Goal: Task Accomplishment & Management: Use online tool/utility

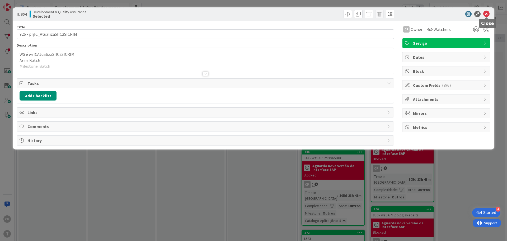
click at [488, 14] on icon at bounding box center [486, 14] width 6 height 6
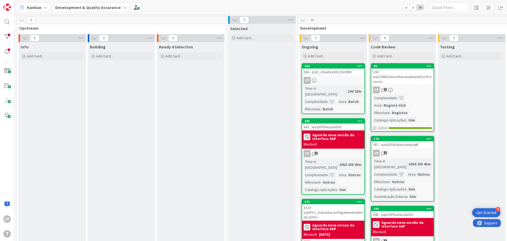
click at [397, 75] on div "100 - wsICSIRICInsereNacionalidadePorProcesso" at bounding box center [402, 76] width 62 height 16
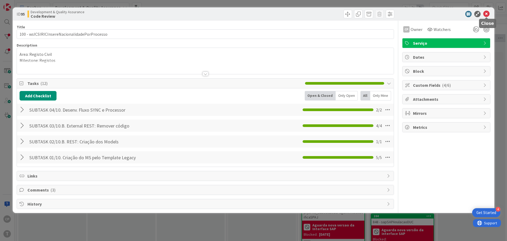
click at [488, 14] on icon at bounding box center [486, 14] width 6 height 6
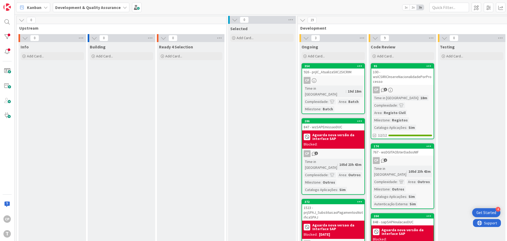
click at [400, 76] on div "100 - wsICSIRICInsereNacionalidadePorProcesso" at bounding box center [402, 76] width 62 height 16
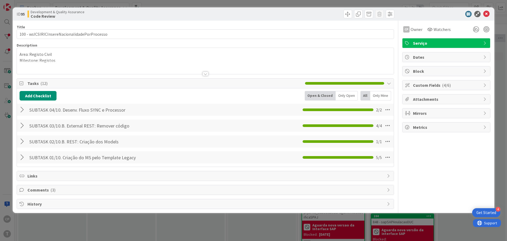
click at [43, 190] on span "Comments ( 3 )" at bounding box center [205, 189] width 357 height 6
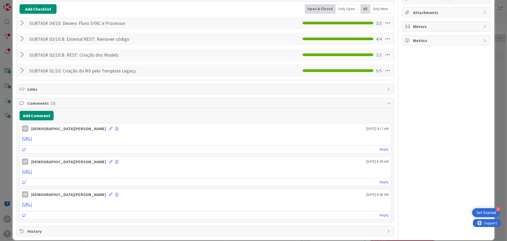
scroll to position [93, 0]
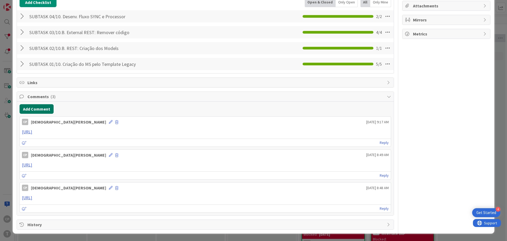
click at [27, 105] on button "Add Comment" at bounding box center [37, 109] width 34 height 10
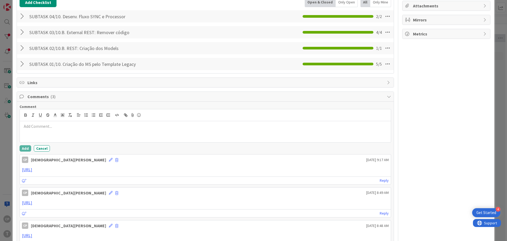
click at [64, 129] on div at bounding box center [205, 131] width 371 height 21
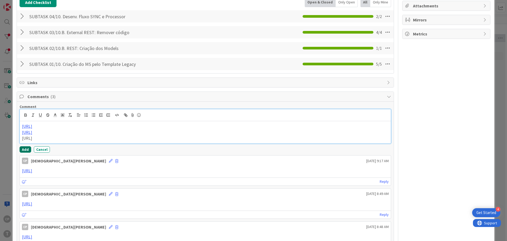
click at [26, 151] on button "Add" at bounding box center [26, 149] width 12 height 6
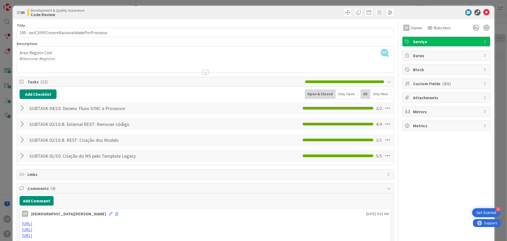
scroll to position [0, 0]
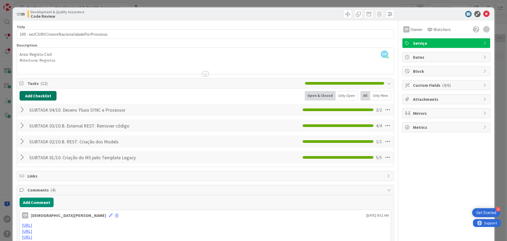
click at [38, 95] on button "Add Checklist" at bounding box center [38, 96] width 37 height 10
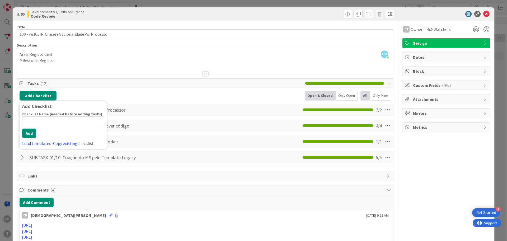
click at [41, 144] on link "Load template" at bounding box center [35, 143] width 27 height 5
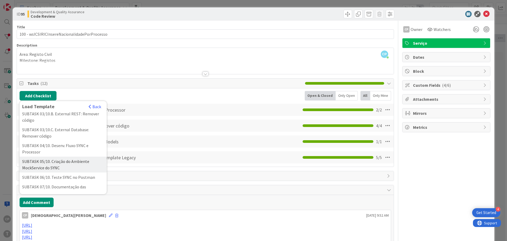
scroll to position [79, 0]
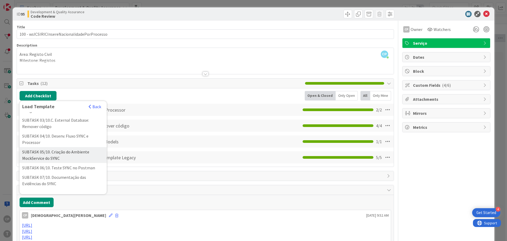
click at [73, 163] on div "SUBTASK 05/10. Criação do Ambiente MockService do SYNC" at bounding box center [63, 155] width 87 height 16
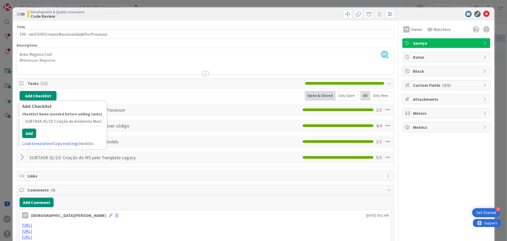
scroll to position [0, 29]
click at [28, 136] on button "Add" at bounding box center [29, 133] width 14 height 10
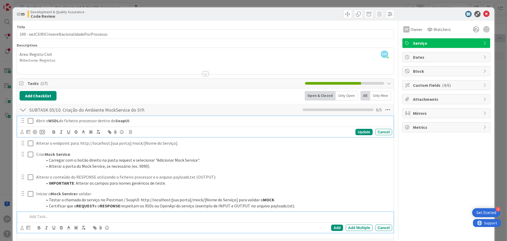
click at [30, 120] on icon at bounding box center [31, 121] width 6 height 6
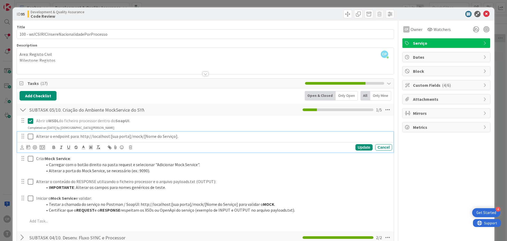
click at [30, 136] on icon at bounding box center [31, 136] width 6 height 6
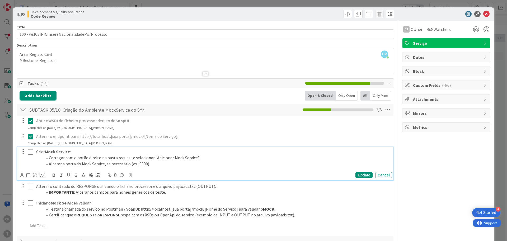
click at [28, 154] on icon at bounding box center [31, 151] width 6 height 6
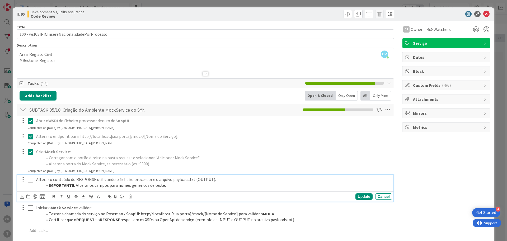
click at [30, 181] on icon at bounding box center [31, 179] width 6 height 6
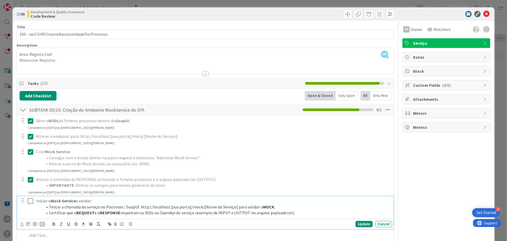
click at [29, 198] on icon at bounding box center [31, 201] width 6 height 6
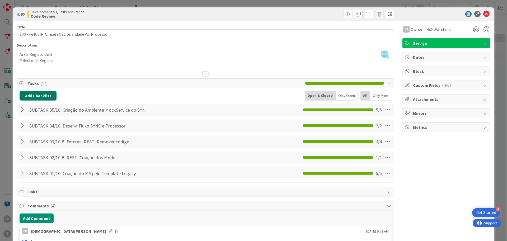
click at [39, 94] on button "Add Checklist" at bounding box center [38, 96] width 37 height 10
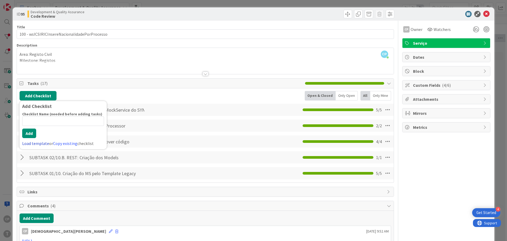
click at [38, 142] on link "Load template" at bounding box center [35, 143] width 27 height 5
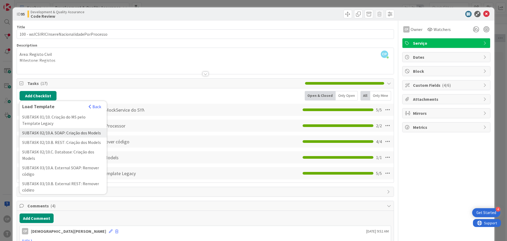
scroll to position [132, 0]
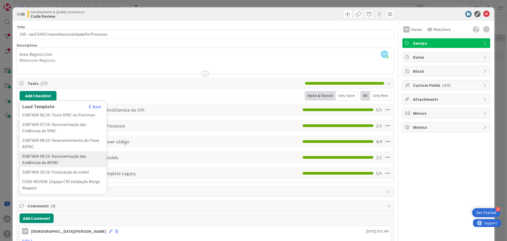
click at [92, 163] on div "SUBTASK 09/10. Documentação das Evidências do ASYNC" at bounding box center [63, 159] width 87 height 16
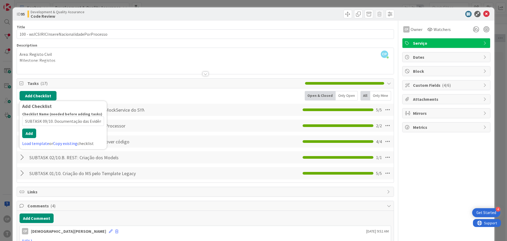
scroll to position [0, 25]
click at [30, 137] on button "Add" at bounding box center [29, 133] width 14 height 10
